Goal: Task Accomplishment & Management: Use online tool/utility

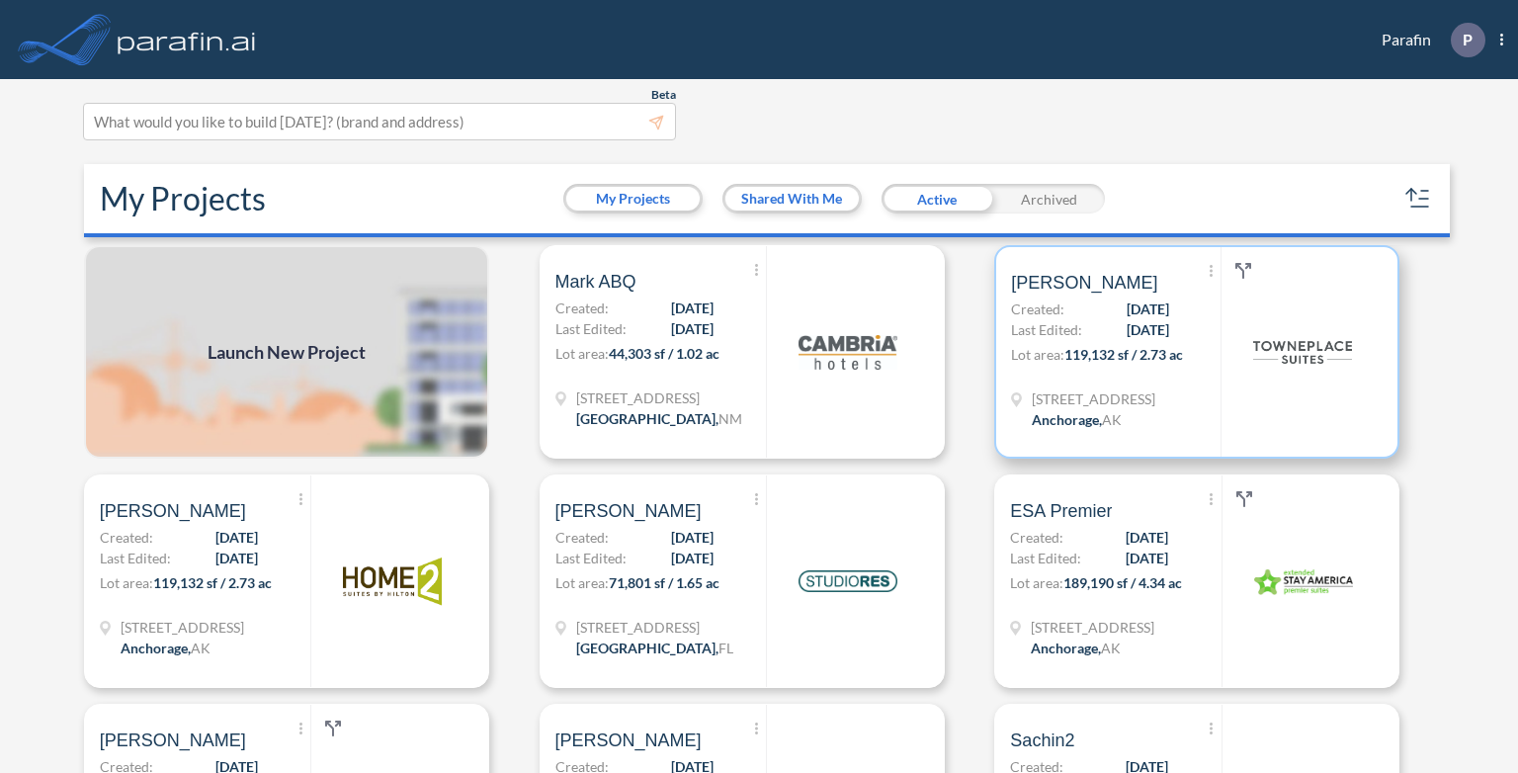
click at [1079, 319] on p "Last Edited: 09/29/2025" at bounding box center [1090, 329] width 158 height 21
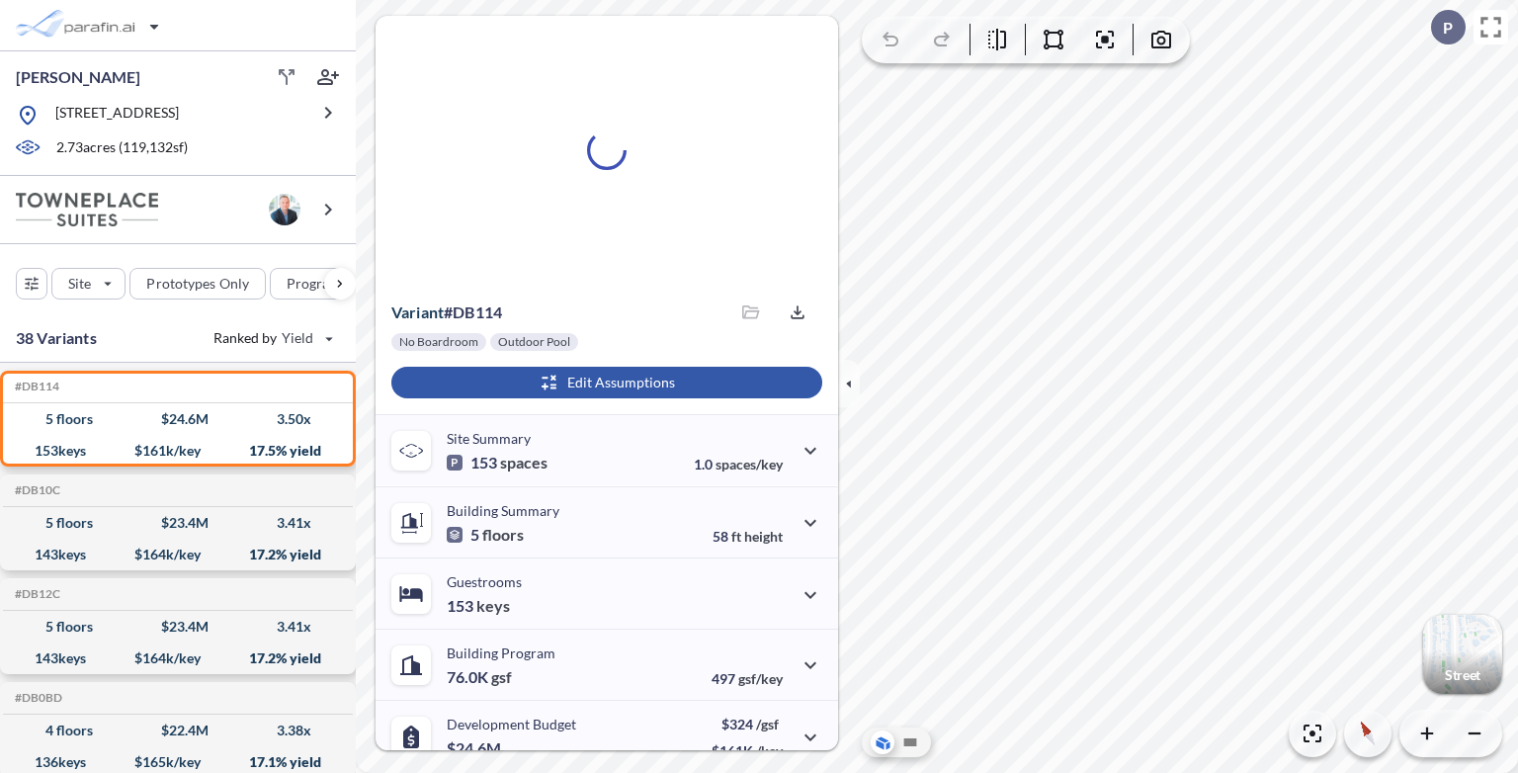
click at [635, 379] on div "button" at bounding box center [606, 383] width 431 height 32
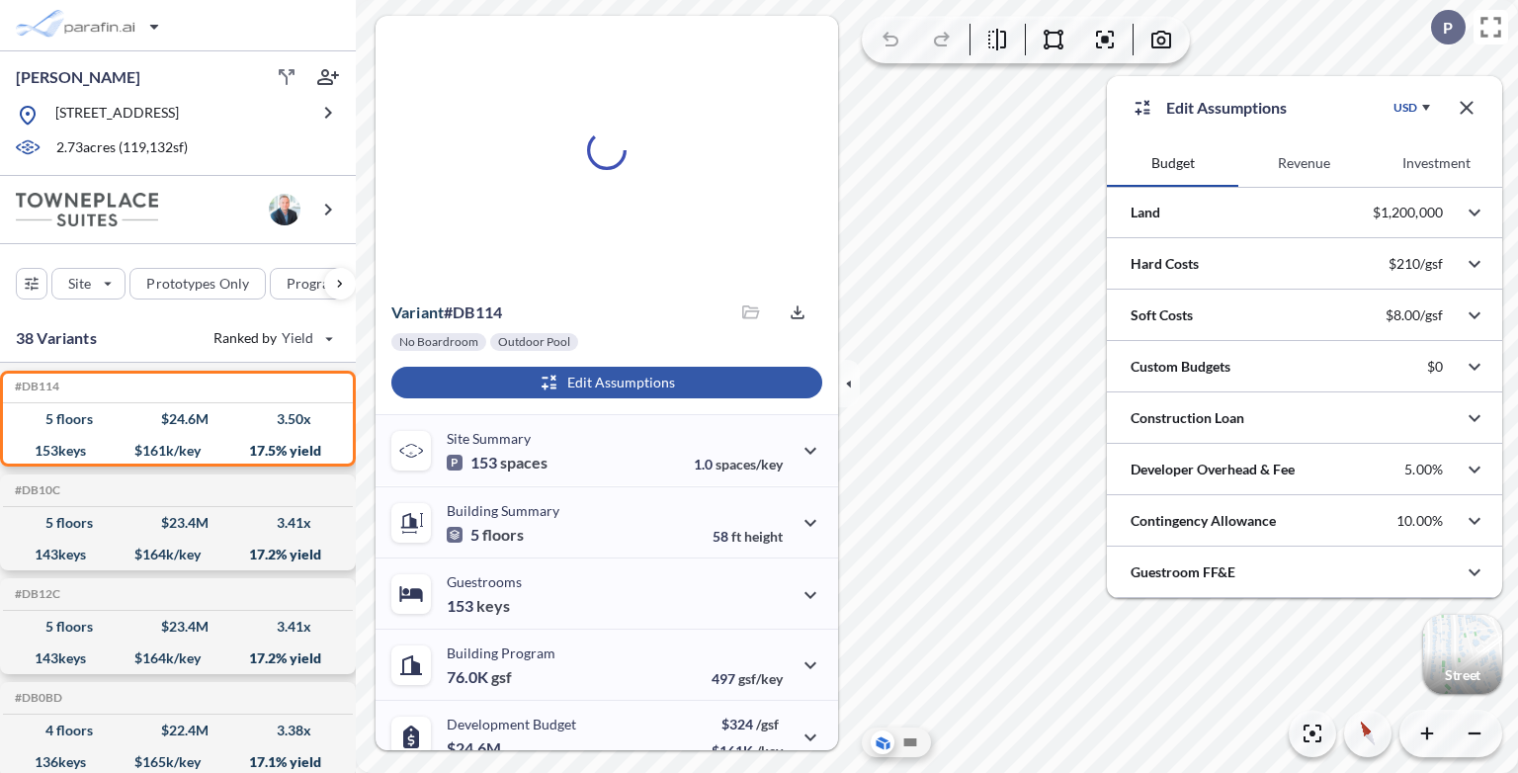
click at [1297, 160] on button "Revenue" at bounding box center [1303, 162] width 131 height 47
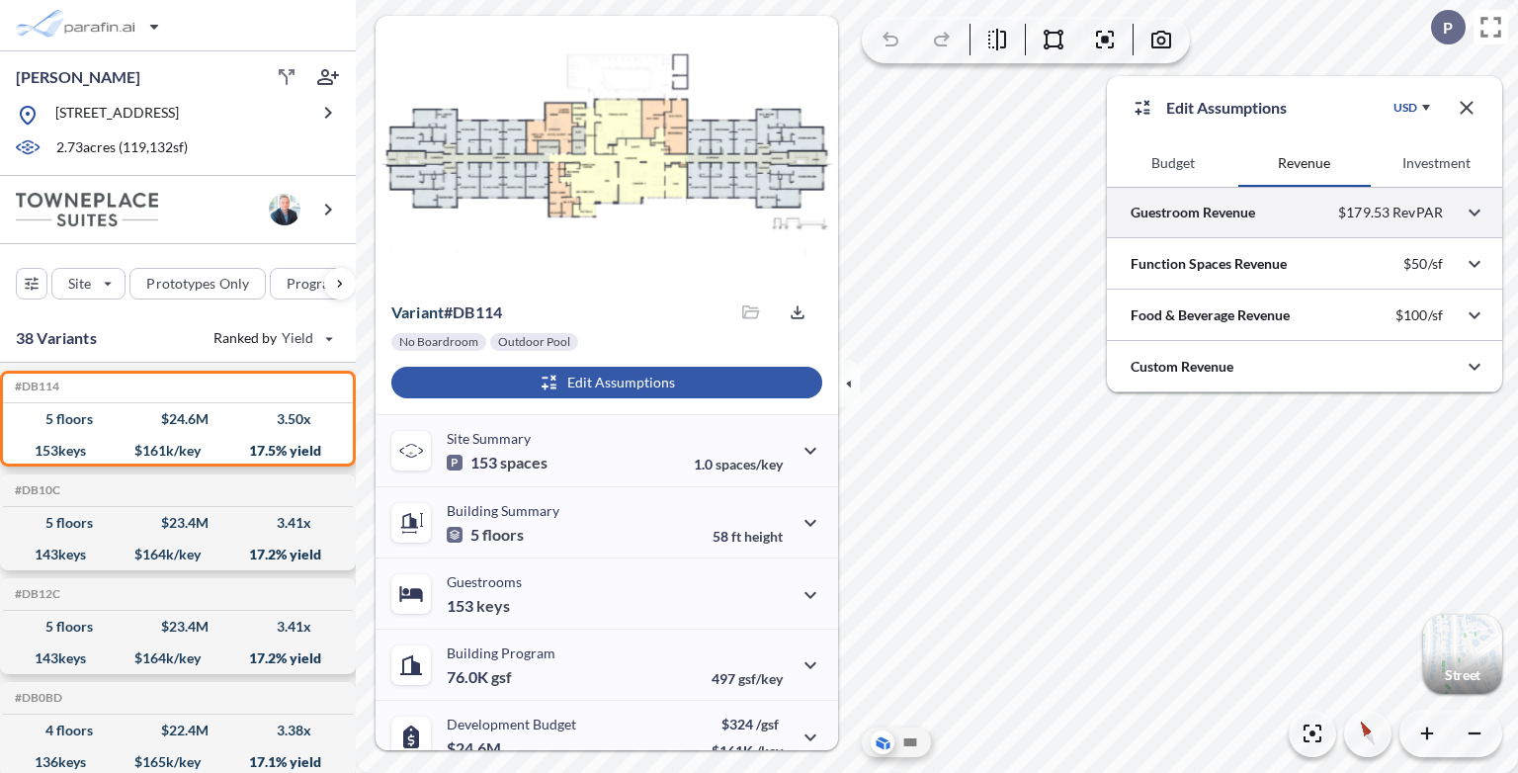
click at [1336, 211] on div at bounding box center [1304, 212] width 395 height 50
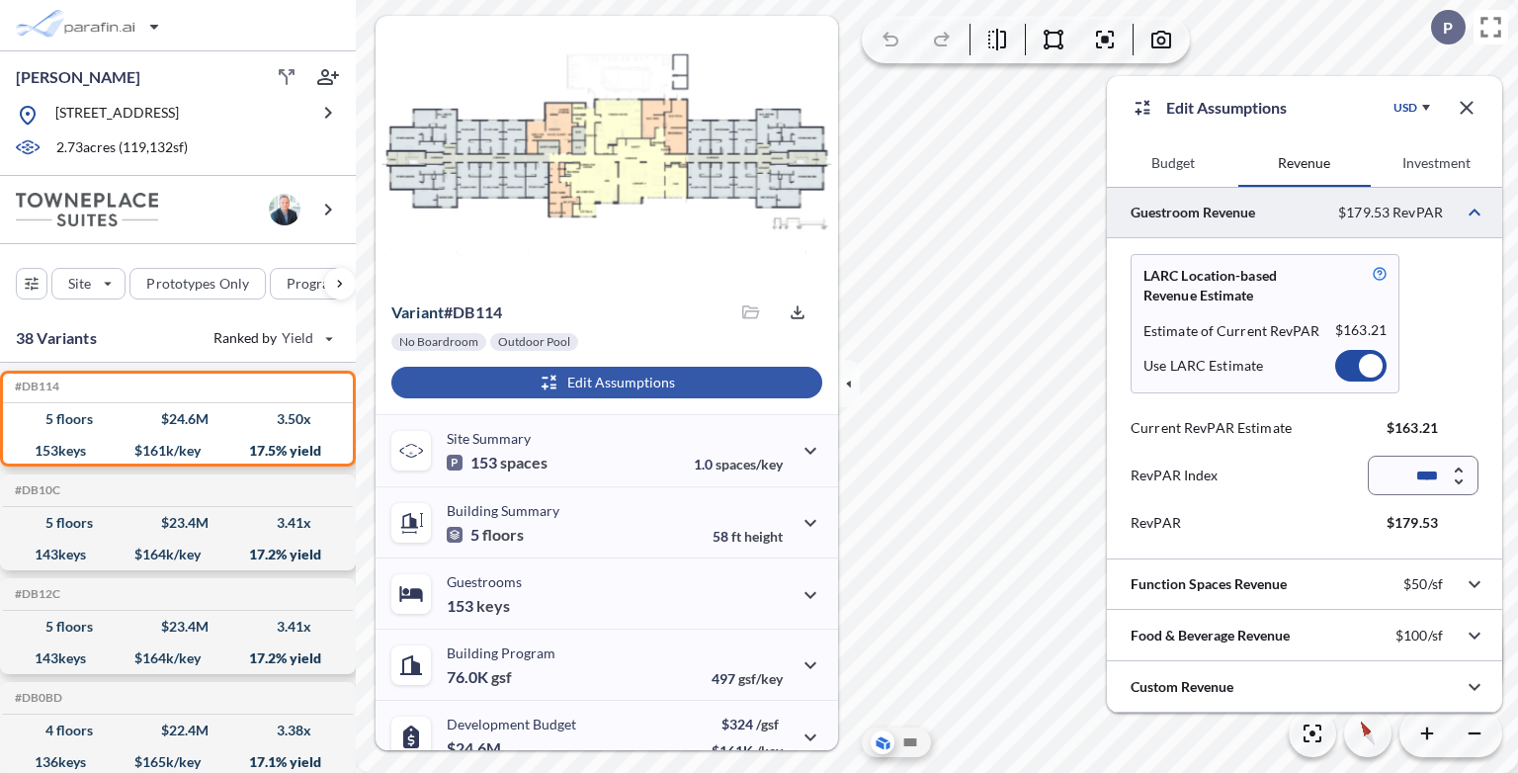
click at [1369, 365] on div at bounding box center [1371, 366] width 24 height 24
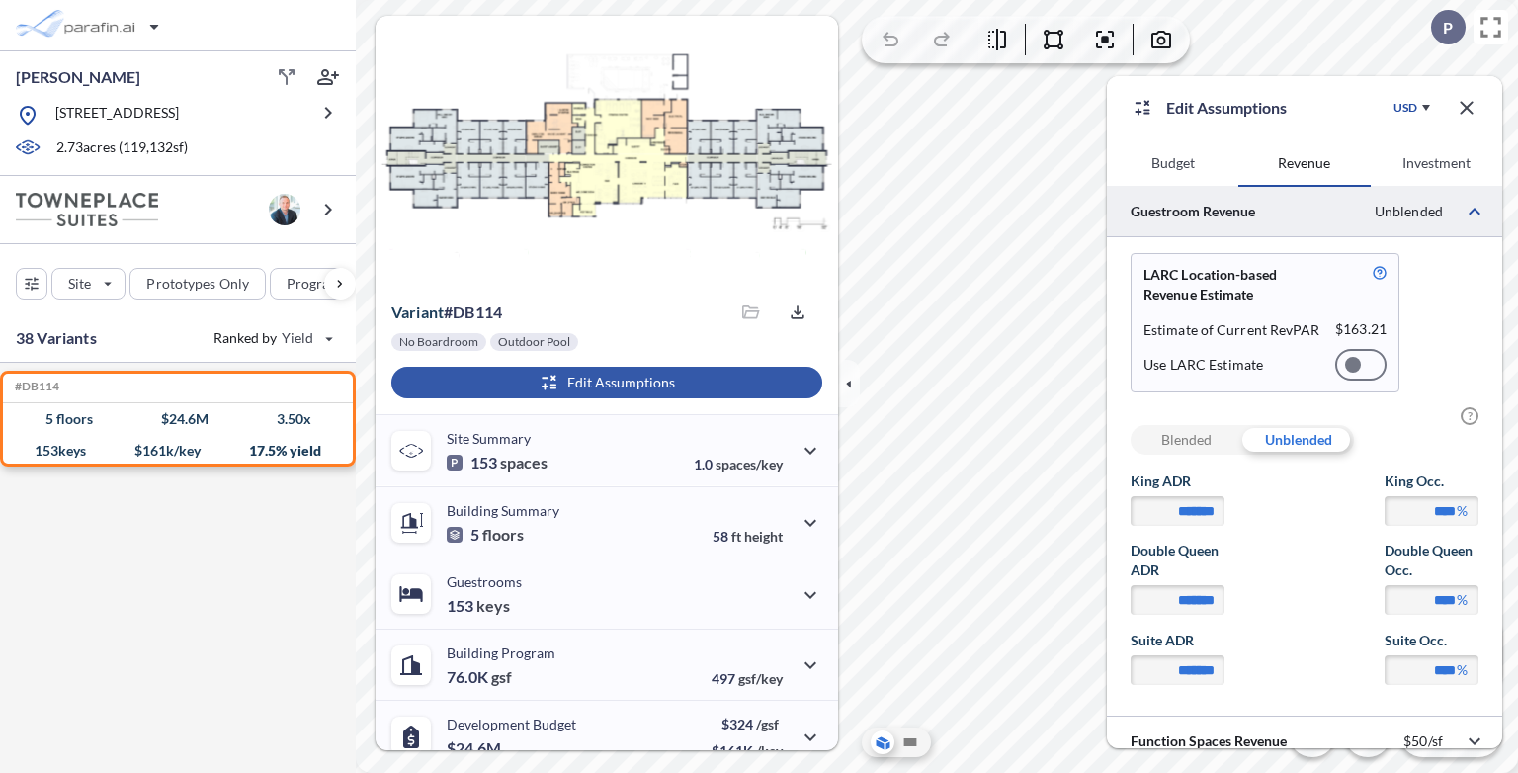
scroll to position [120, 0]
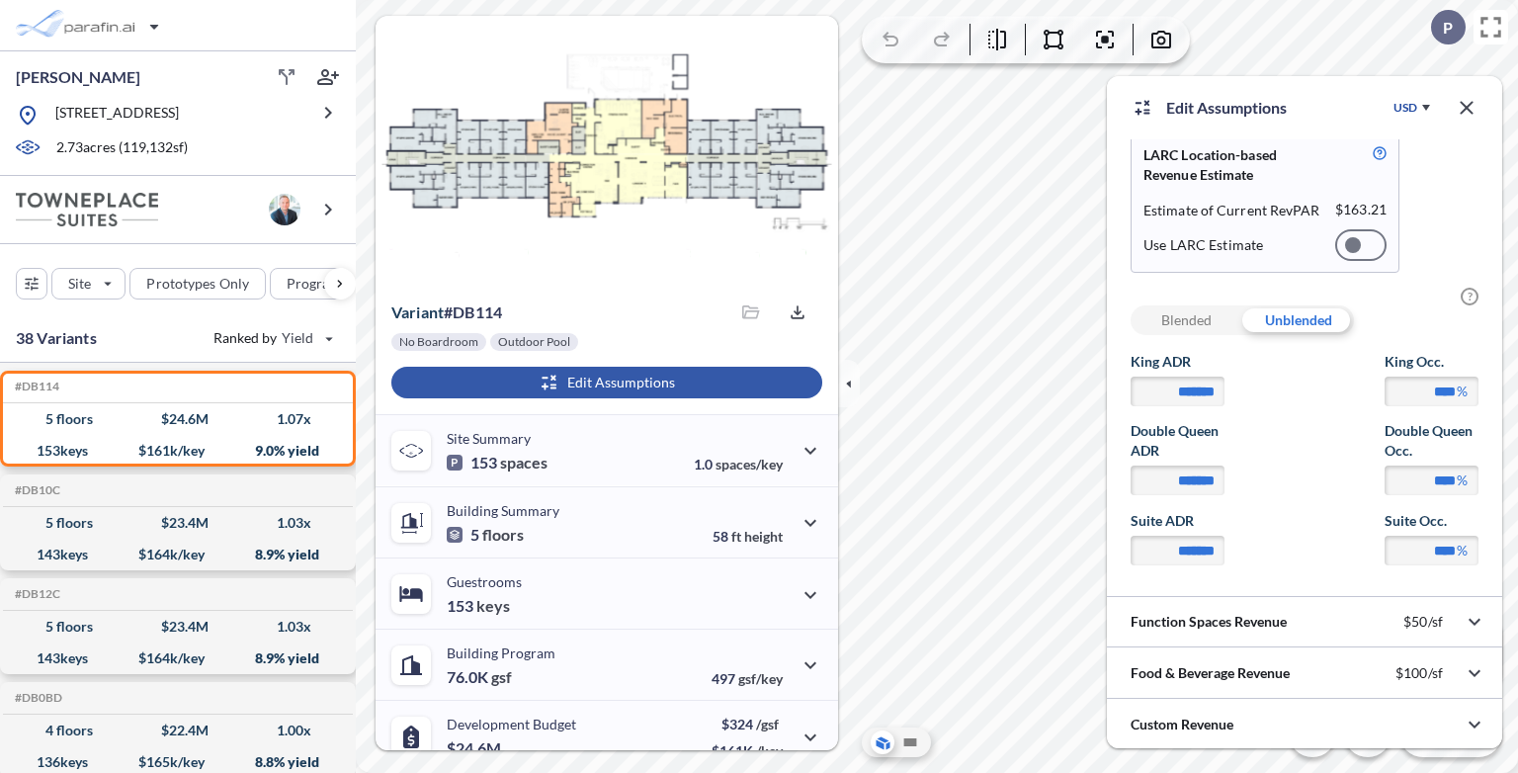
click at [1199, 319] on div "Blended" at bounding box center [1187, 320] width 112 height 30
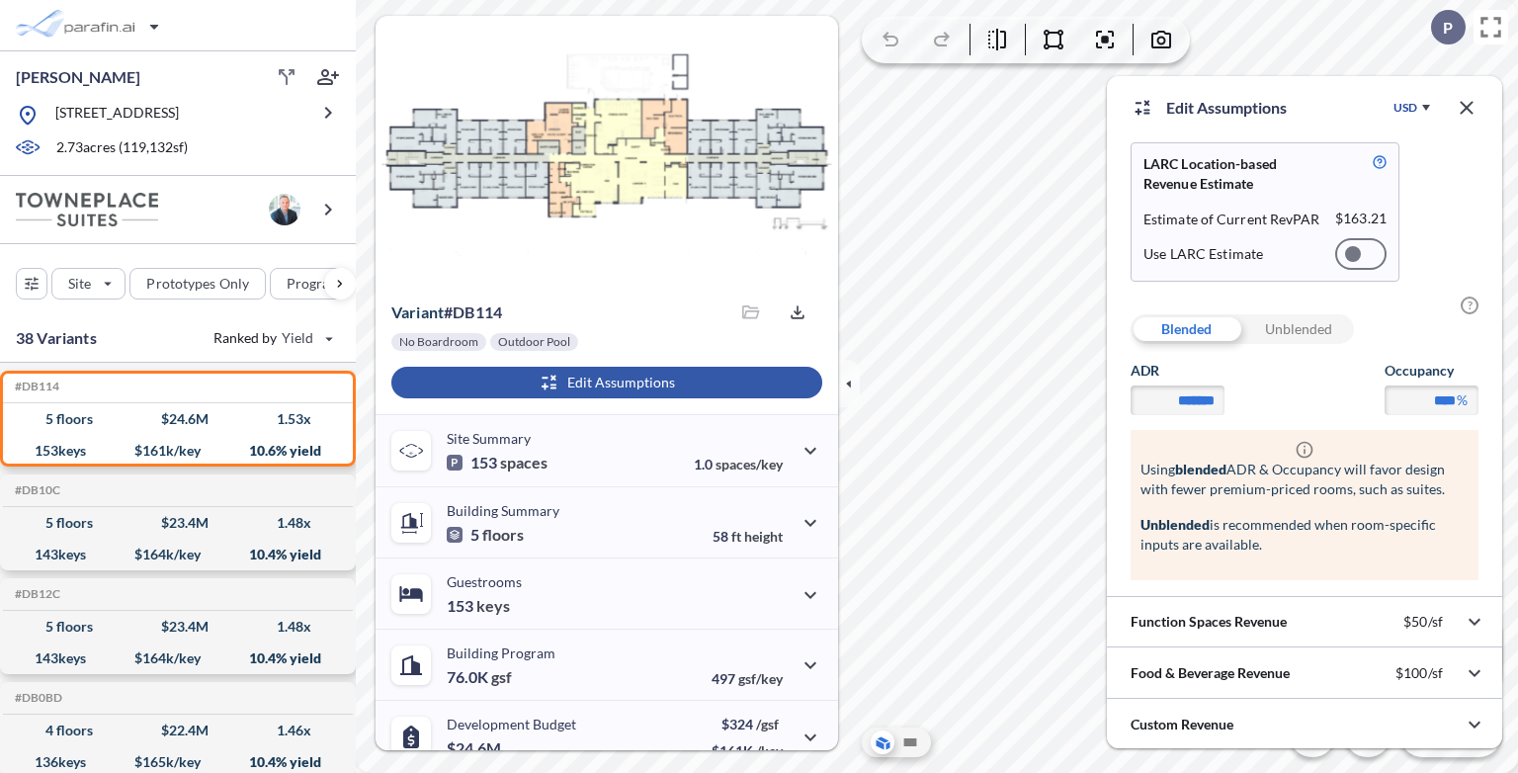
scroll to position [0, 0]
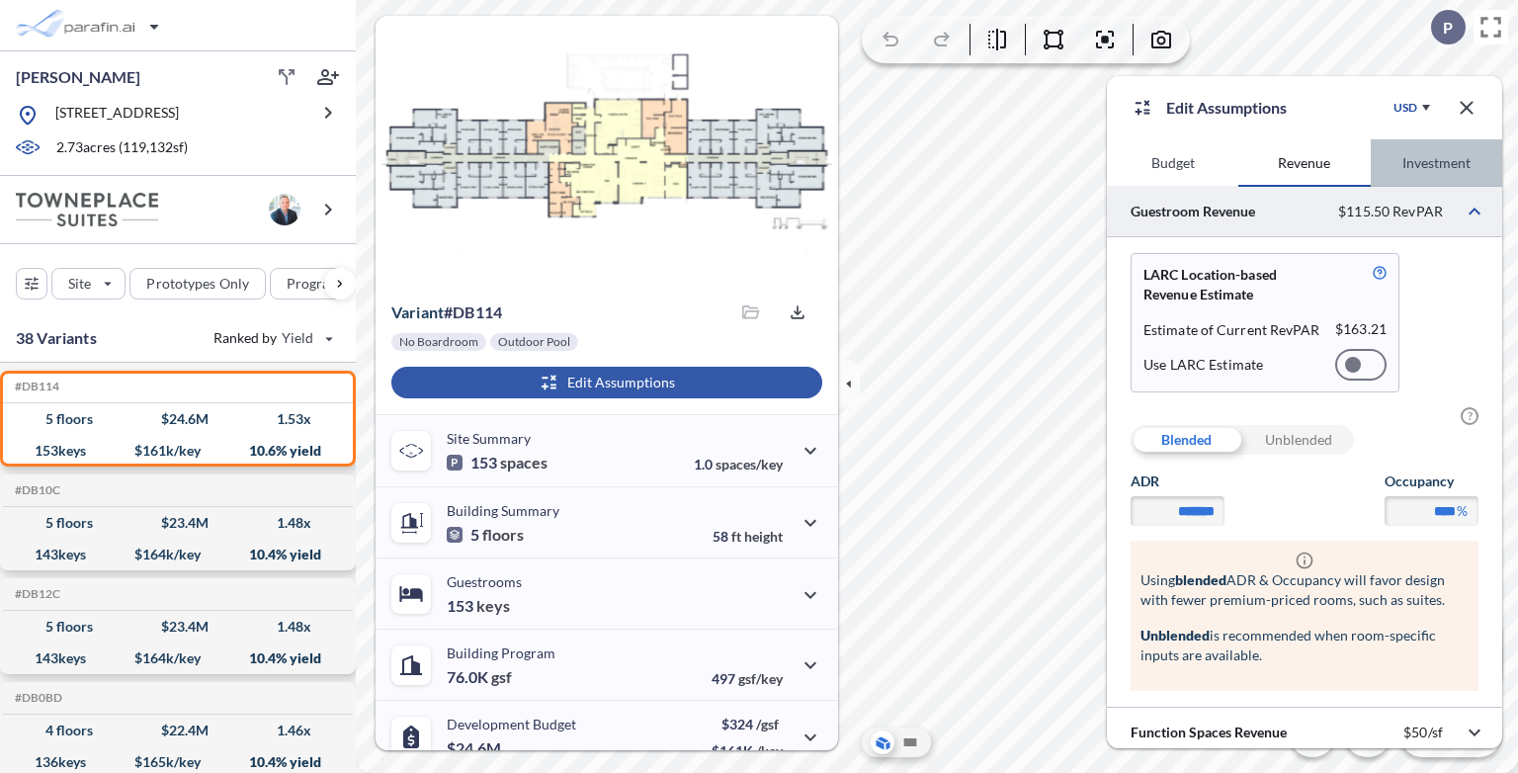
click at [1434, 158] on button "Investment" at bounding box center [1436, 162] width 131 height 47
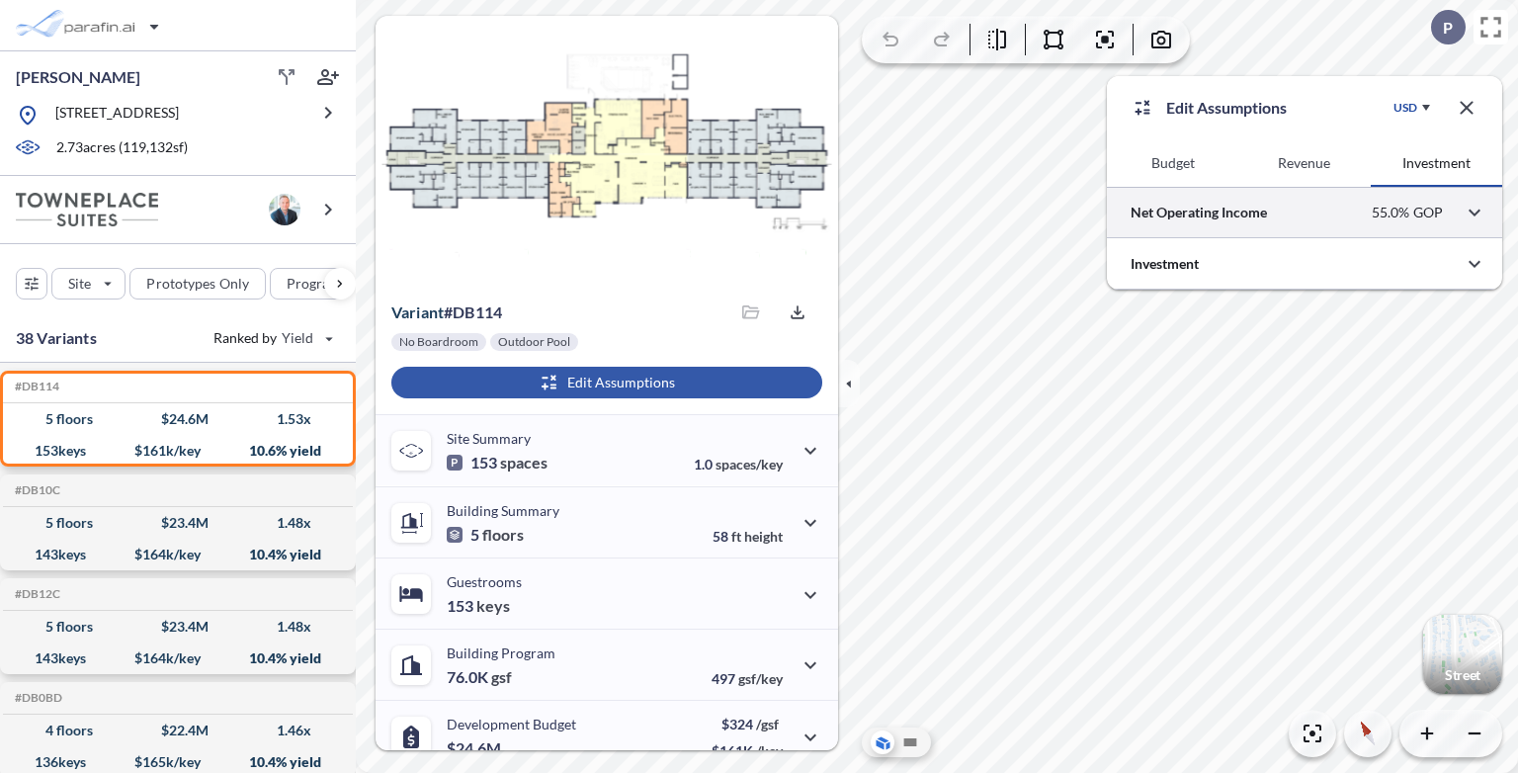
click at [1353, 212] on div at bounding box center [1304, 212] width 395 height 50
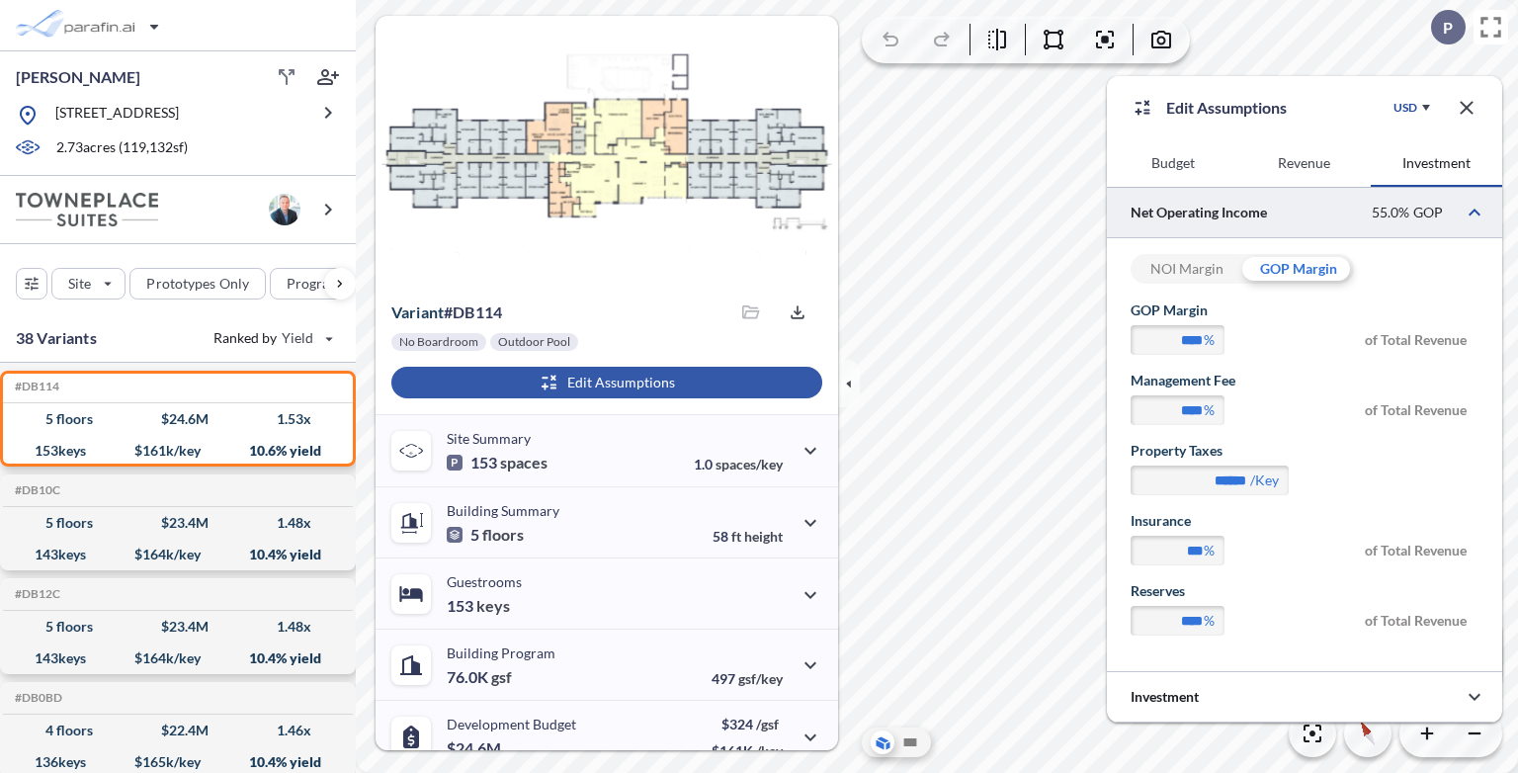
click at [1207, 270] on div "NOI Margin" at bounding box center [1187, 269] width 112 height 30
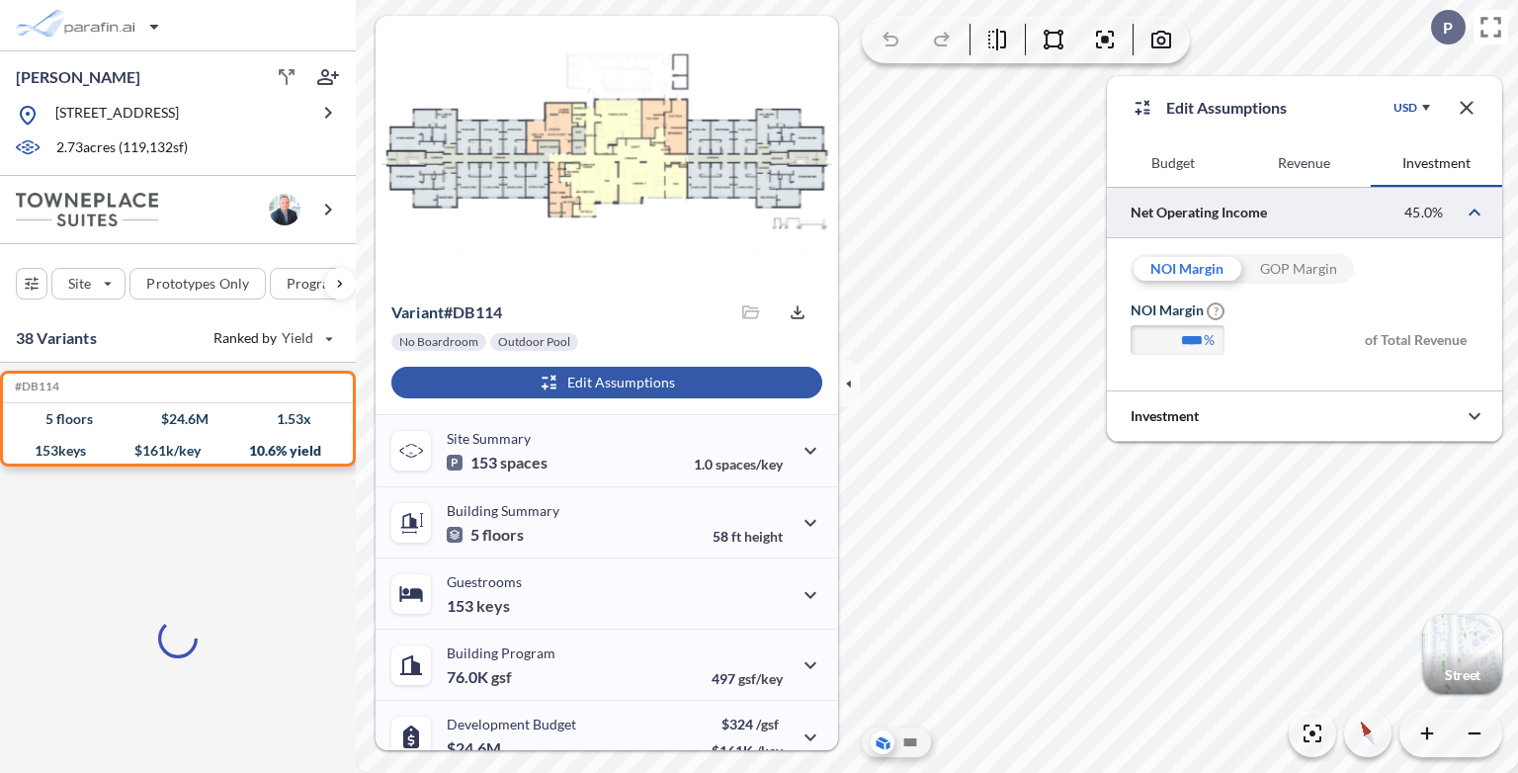
click at [1320, 271] on div "GOP Margin" at bounding box center [1298, 269] width 112 height 30
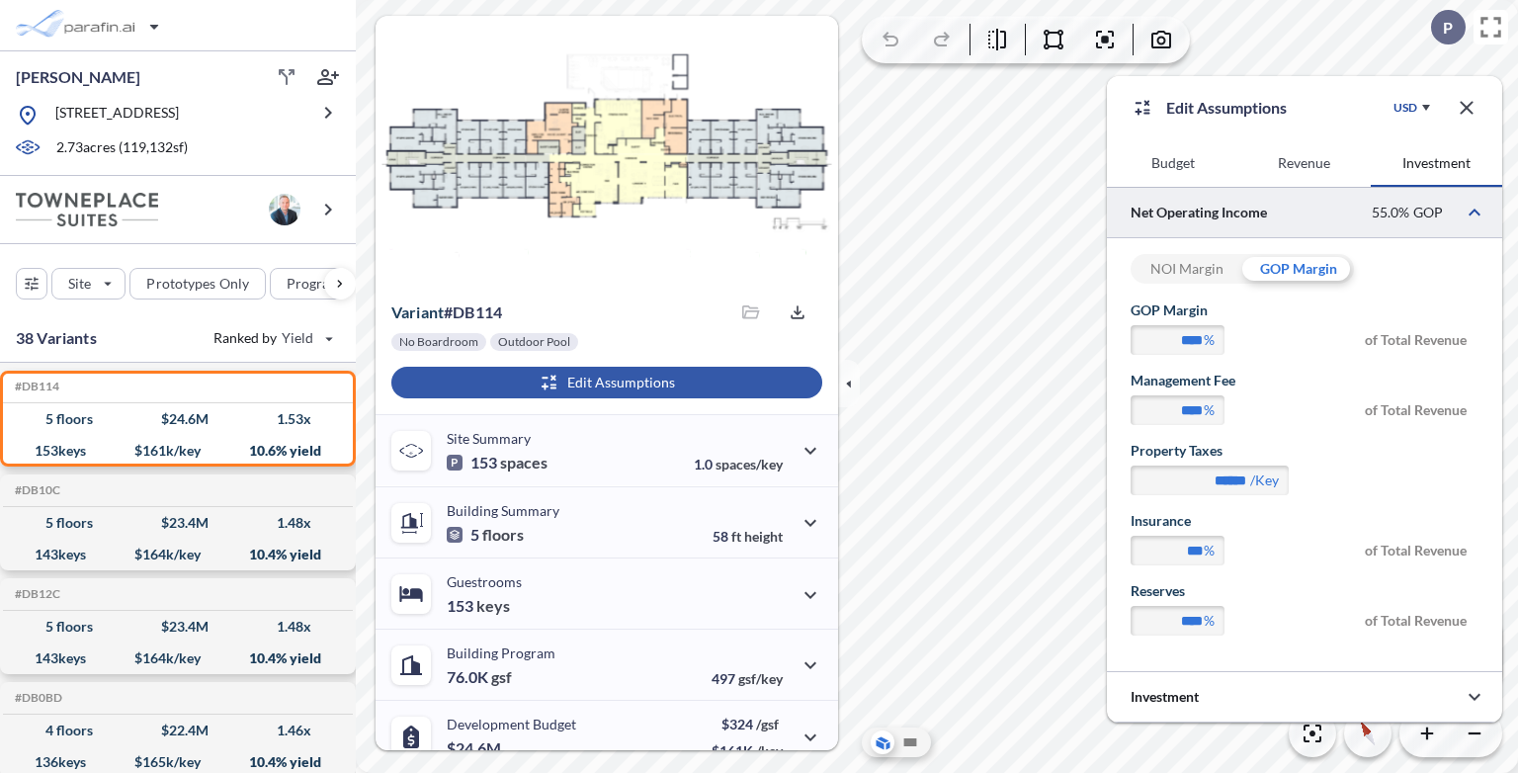
click at [1195, 275] on div "NOI Margin" at bounding box center [1187, 269] width 112 height 30
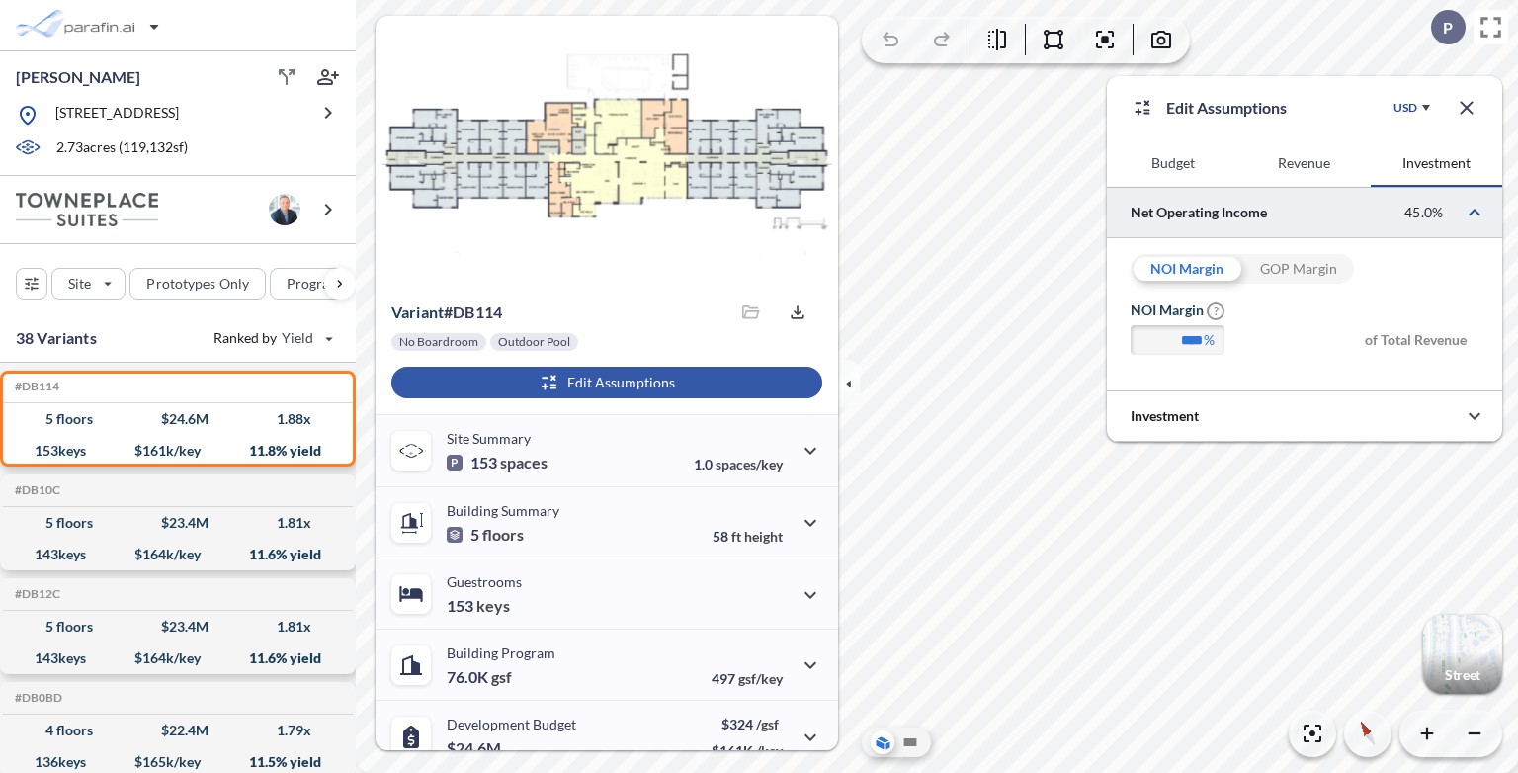
click at [1323, 275] on div "GOP Margin" at bounding box center [1298, 269] width 112 height 30
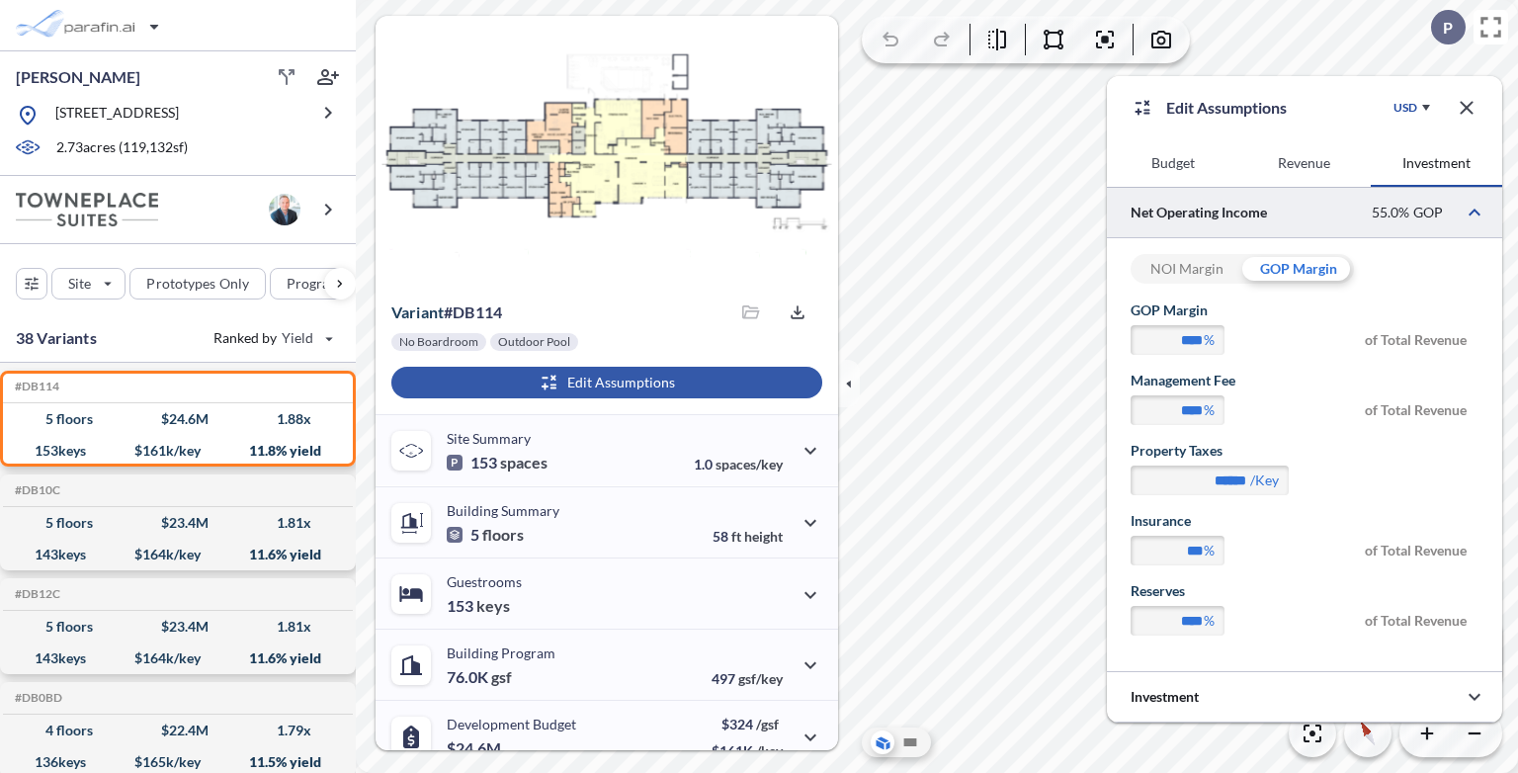
type input "****"
